Goal: Find specific fact: Find specific fact

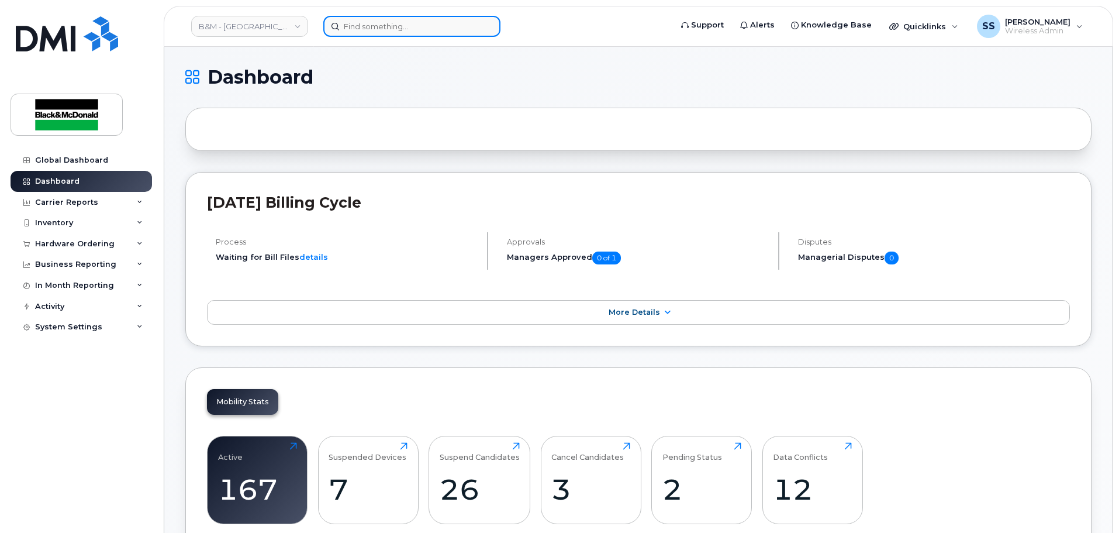
click at [402, 29] on input at bounding box center [411, 26] width 177 height 21
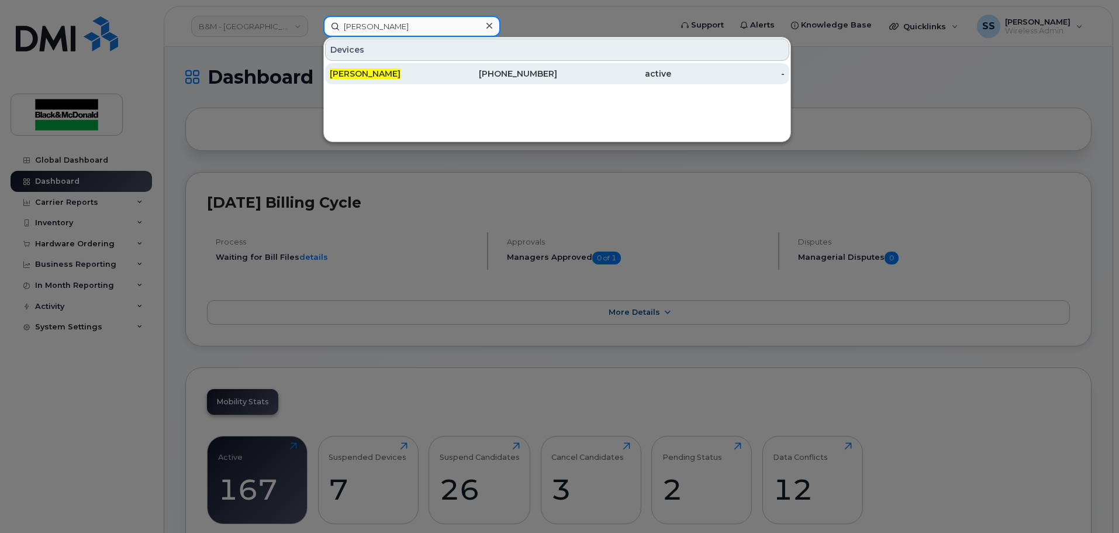
type input "[PERSON_NAME]"
click at [399, 75] on div "[PERSON_NAME]" at bounding box center [387, 74] width 114 height 12
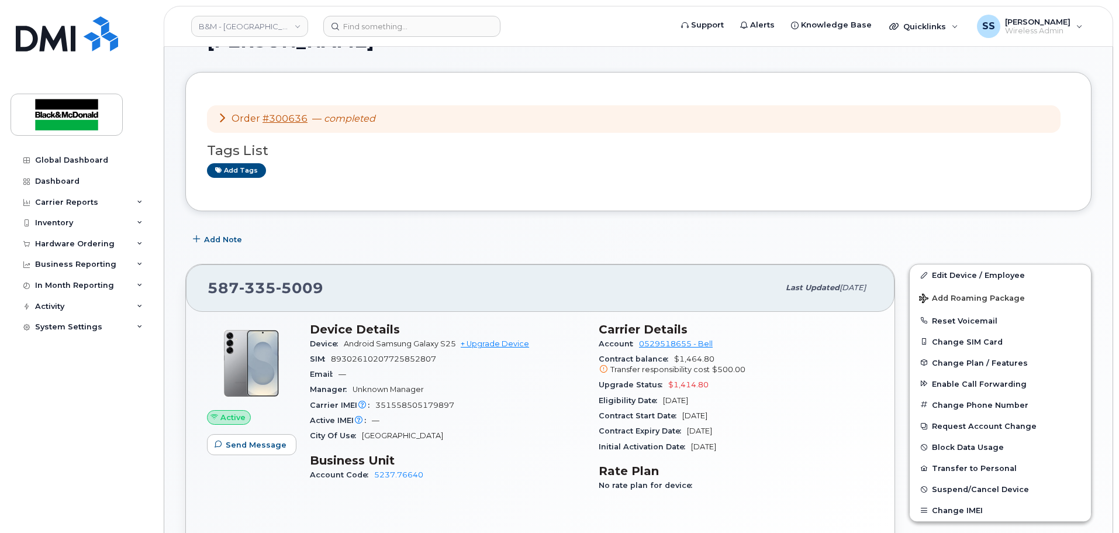
scroll to position [58, 0]
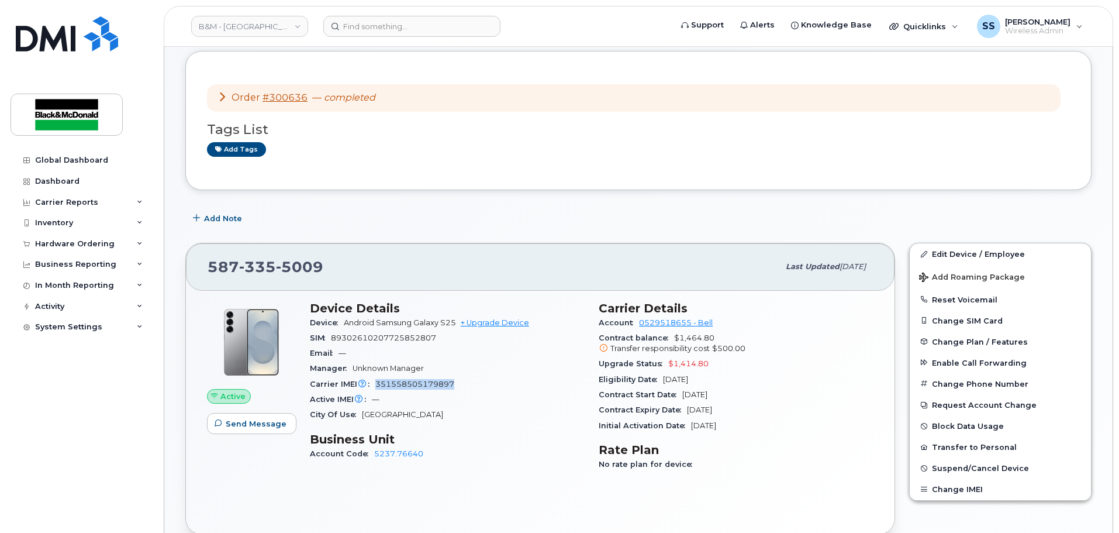
drag, startPoint x: 421, startPoint y: 386, endPoint x: 375, endPoint y: 385, distance: 46.2
click at [375, 385] on div "Carrier IMEI Carrier IMEI is reported during the last billing cycle or change o…" at bounding box center [447, 383] width 275 height 15
copy span "351558505179897"
drag, startPoint x: 455, startPoint y: 323, endPoint x: 351, endPoint y: 323, distance: 104.6
click at [351, 323] on span "Android Samsung Galaxy S25" at bounding box center [400, 322] width 112 height 9
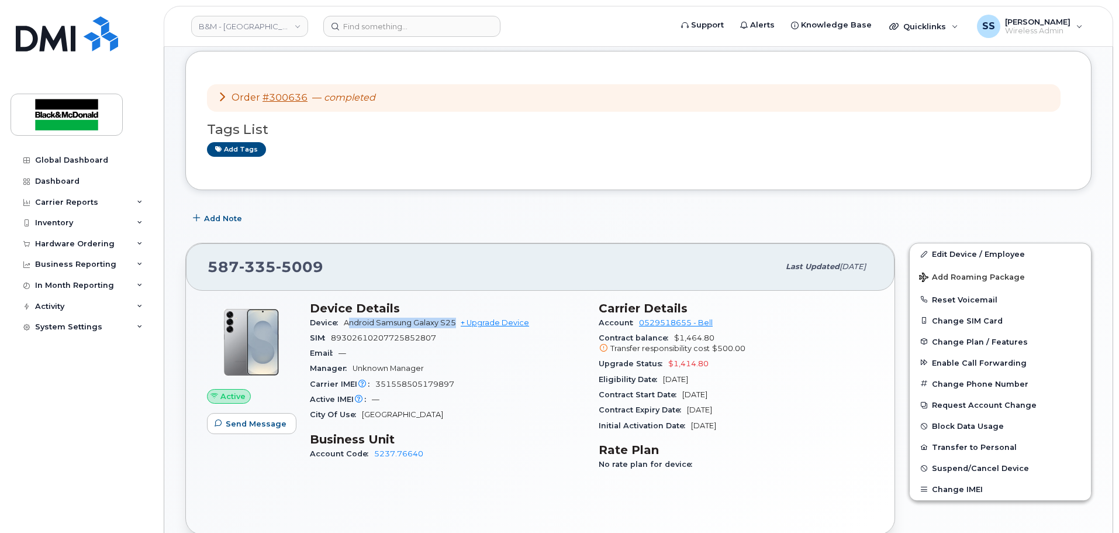
click at [350, 319] on span "Android Samsung Galaxy S25" at bounding box center [400, 322] width 112 height 9
drag, startPoint x: 380, startPoint y: 318, endPoint x: 344, endPoint y: 318, distance: 36.2
click at [344, 318] on div "Device Android Samsung Galaxy S25 + Upgrade Device" at bounding box center [447, 322] width 275 height 15
